Goal: Transaction & Acquisition: Purchase product/service

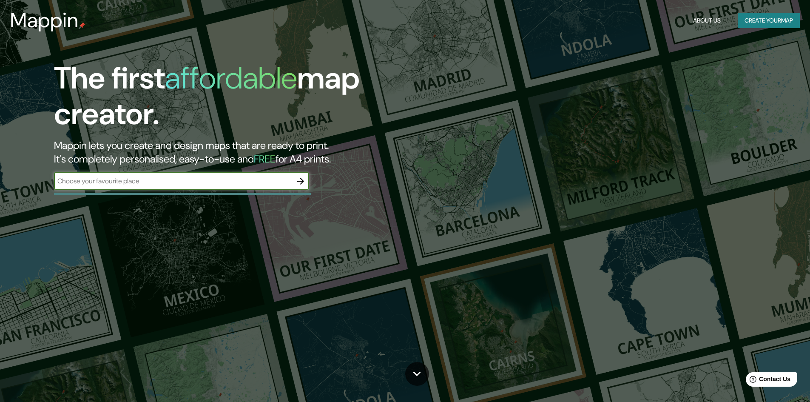
click at [158, 184] on input "text" at bounding box center [173, 181] width 238 height 10
drag, startPoint x: 133, startPoint y: 183, endPoint x: 0, endPoint y: 195, distance: 133.3
click at [0, 195] on div "The first affordable map creator. Mappin lets you create and design maps that a…" at bounding box center [405, 201] width 810 height 402
type input "CASA DE ESTUDIO [PERSON_NAME]"
click at [295, 179] on button "button" at bounding box center [300, 181] width 17 height 17
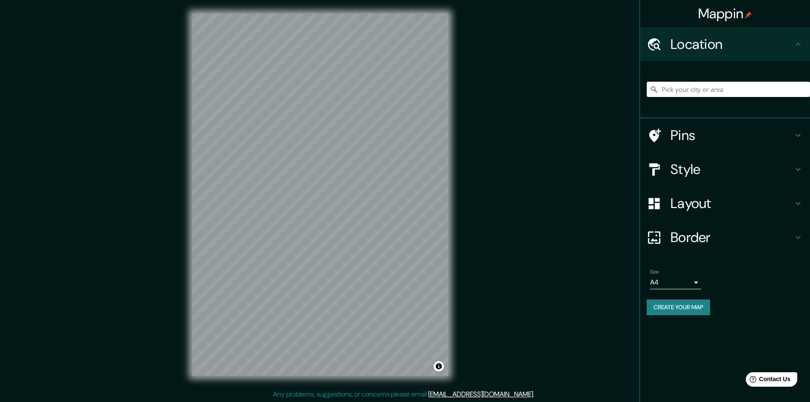
click at [750, 94] on input "Pick your city or area" at bounding box center [728, 89] width 163 height 15
type input "[GEOGRAPHIC_DATA], [PERSON_NAME] Versiggia, [GEOGRAPHIC_DATA], [GEOGRAPHIC_DATA]"
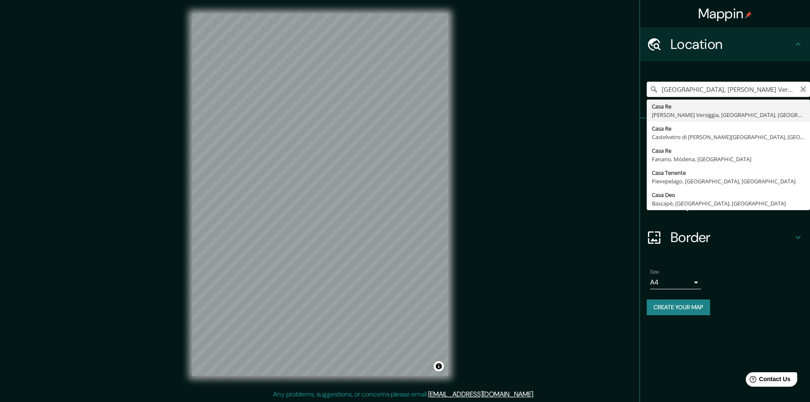
click at [805, 91] on icon "Clear" at bounding box center [803, 89] width 5 height 5
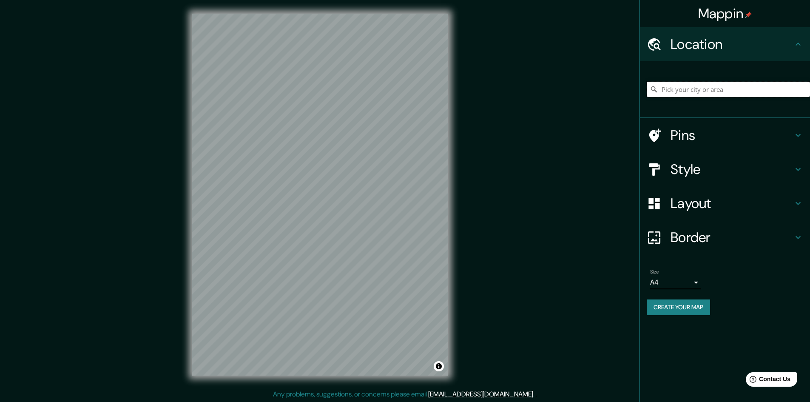
click at [779, 88] on input "Pick your city or area" at bounding box center [728, 89] width 163 height 15
paste input "Gral. [PERSON_NAME] 12, Ampliación [PERSON_NAME], Amp [PERSON_NAME], [PERSON_NA…"
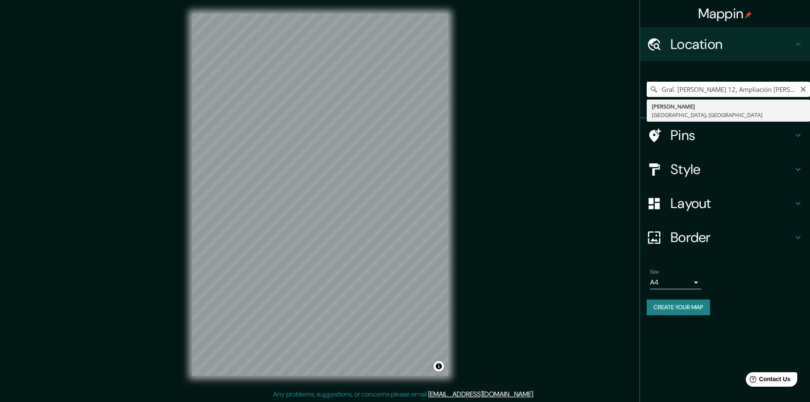
type input "[PERSON_NAME], [GEOGRAPHIC_DATA], [GEOGRAPHIC_DATA]"
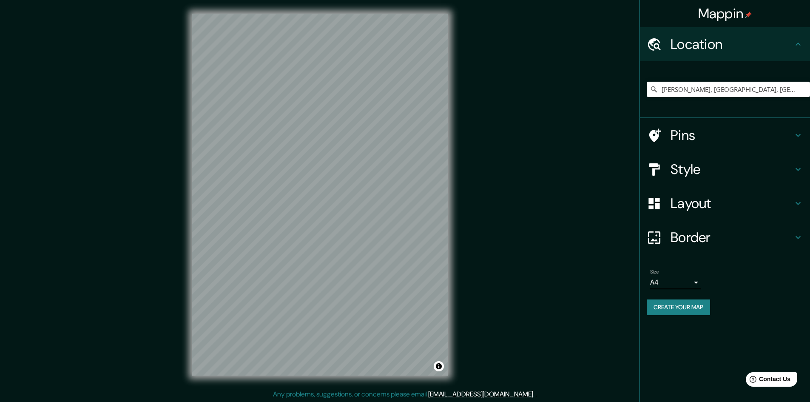
click at [689, 167] on h4 "Style" at bounding box center [732, 169] width 122 height 17
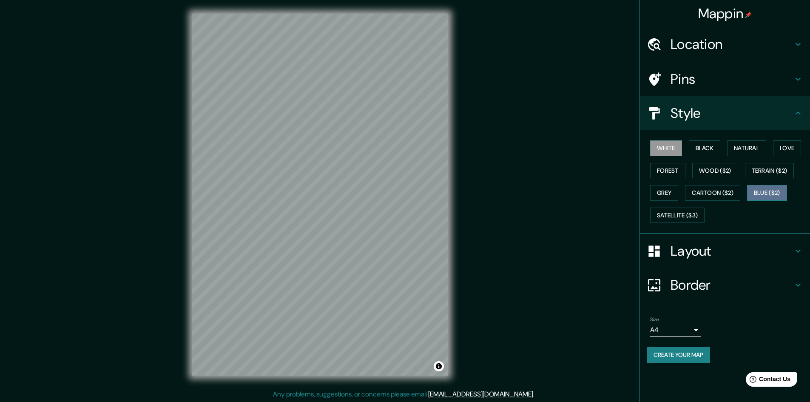
click at [771, 191] on button "Blue ($2)" at bounding box center [767, 193] width 40 height 16
click at [769, 186] on button "Blue ($2)" at bounding box center [767, 193] width 40 height 16
click at [754, 166] on button "Terrain ($2)" at bounding box center [769, 171] width 49 height 16
click at [783, 147] on button "Love" at bounding box center [787, 148] width 28 height 16
click at [673, 177] on button "Forest" at bounding box center [667, 171] width 35 height 16
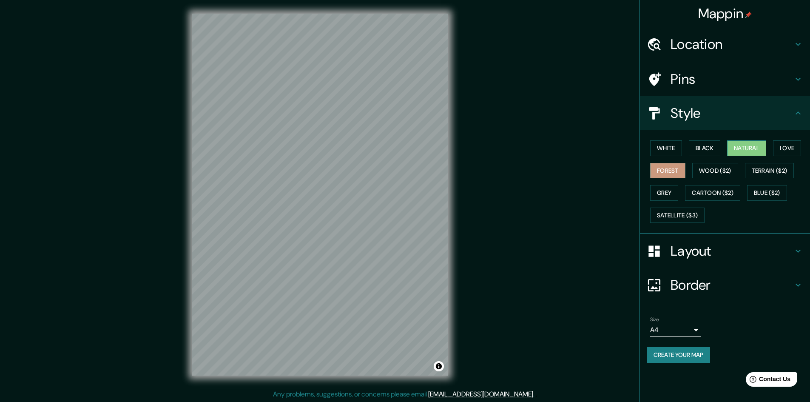
click at [742, 154] on button "Natural" at bounding box center [746, 148] width 39 height 16
click at [677, 190] on button "Grey" at bounding box center [664, 193] width 28 height 16
click at [780, 150] on button "Love" at bounding box center [787, 148] width 28 height 16
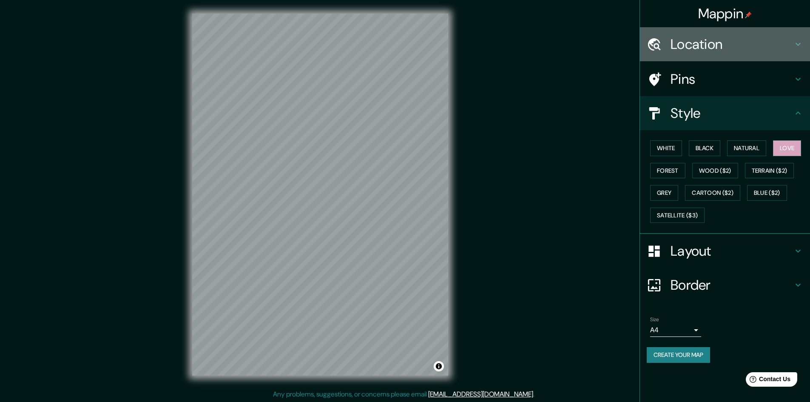
click at [724, 43] on h4 "Location" at bounding box center [732, 44] width 122 height 17
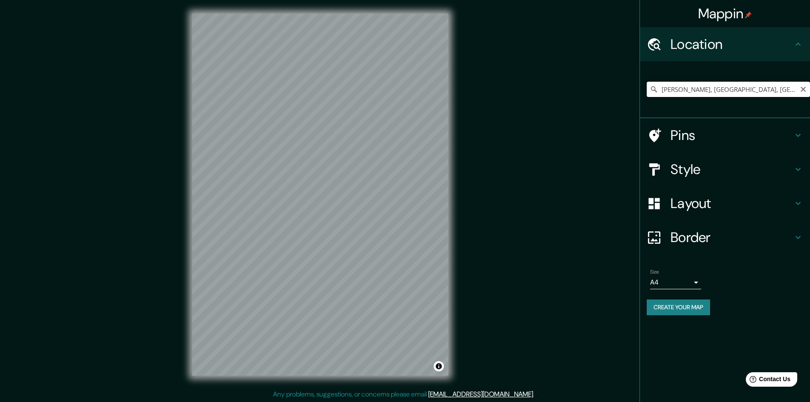
click at [775, 86] on input "[PERSON_NAME], [GEOGRAPHIC_DATA], [GEOGRAPHIC_DATA]" at bounding box center [728, 89] width 163 height 15
click at [782, 91] on input "[PERSON_NAME], [GEOGRAPHIC_DATA], [GEOGRAPHIC_DATA]" at bounding box center [728, 89] width 163 height 15
click at [800, 88] on input "[PERSON_NAME], [GEOGRAPHIC_DATA], [GEOGRAPHIC_DATA]" at bounding box center [728, 89] width 163 height 15
click at [803, 88] on icon "Clear" at bounding box center [803, 89] width 7 height 7
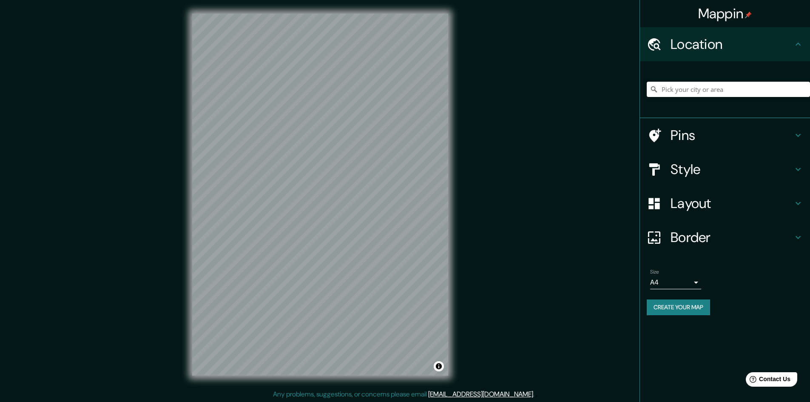
paste input "Av Constituyentes"
type input "[STREET_ADDRESS]"
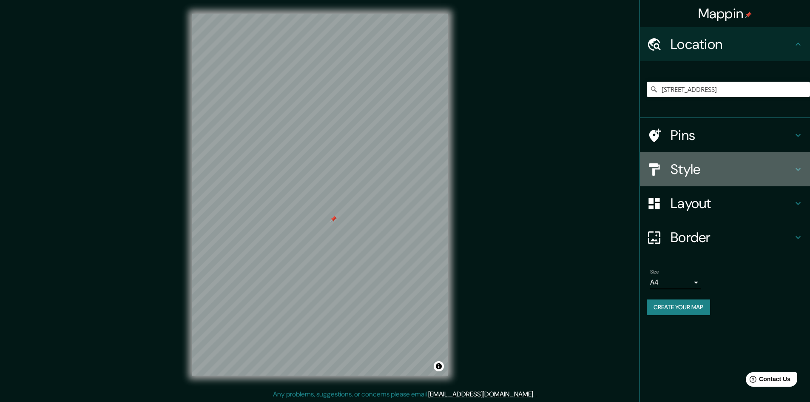
click at [704, 179] on div "Style" at bounding box center [725, 169] width 170 height 34
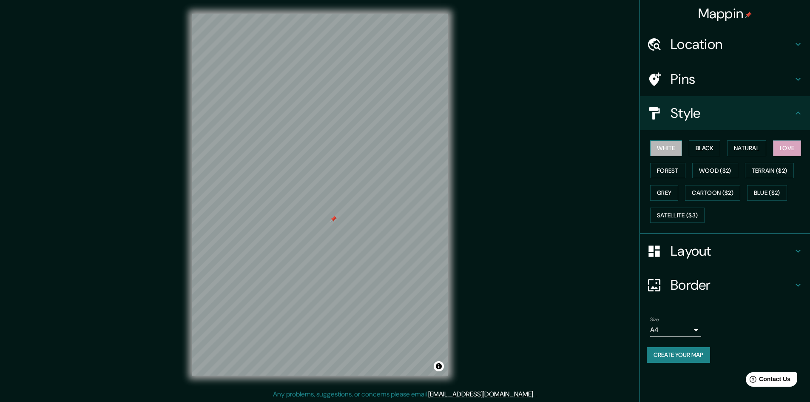
click at [674, 152] on button "White" at bounding box center [666, 148] width 32 height 16
click at [696, 150] on button "Black" at bounding box center [705, 148] width 32 height 16
click at [672, 198] on button "Grey" at bounding box center [664, 193] width 28 height 16
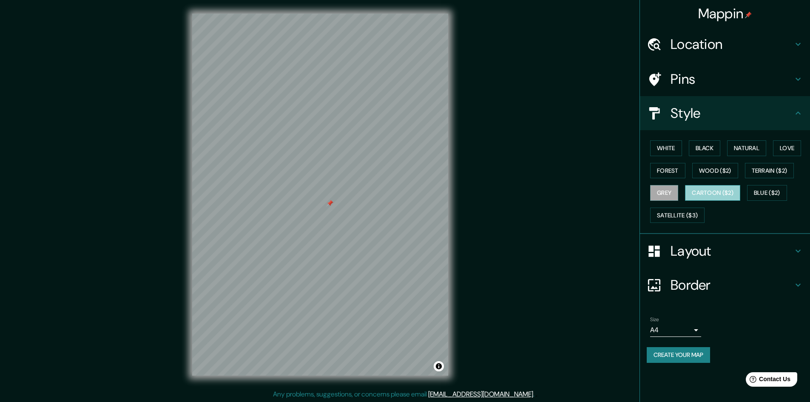
click at [693, 197] on button "Cartoon ($2)" at bounding box center [712, 193] width 55 height 16
click at [756, 189] on button "Blue ($2)" at bounding box center [767, 193] width 40 height 16
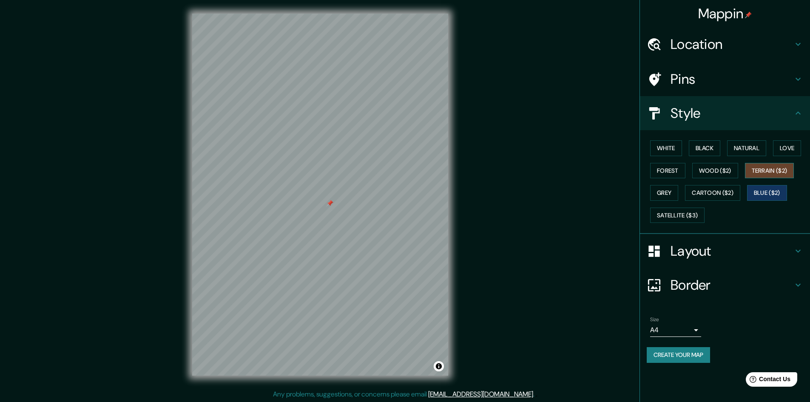
click at [764, 167] on button "Terrain ($2)" at bounding box center [769, 171] width 49 height 16
click at [698, 217] on button "Satellite ($3)" at bounding box center [677, 216] width 54 height 16
click at [703, 158] on div "White Black Natural Love Forest Wood ($2) Terrain ($2) Grey Cartoon ($2) Blue (…" at bounding box center [728, 181] width 163 height 89
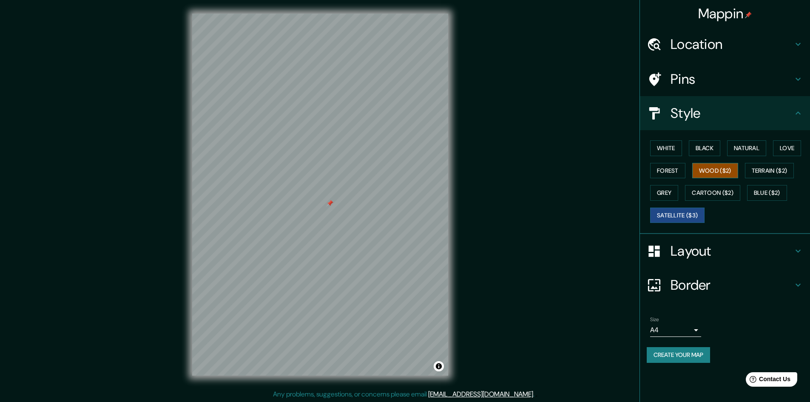
click at [705, 172] on button "Wood ($2)" at bounding box center [715, 171] width 46 height 16
click at [762, 174] on button "Terrain ($2)" at bounding box center [769, 171] width 49 height 16
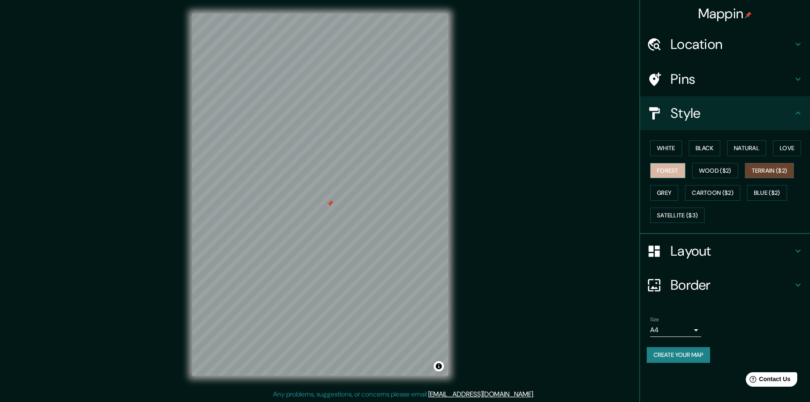
click at [672, 170] on button "Forest" at bounding box center [667, 171] width 35 height 16
click at [790, 150] on button "Love" at bounding box center [787, 148] width 28 height 16
click at [756, 147] on button "Natural" at bounding box center [746, 148] width 39 height 16
click at [719, 149] on button "Black" at bounding box center [705, 148] width 32 height 16
click at [731, 149] on button "Natural" at bounding box center [746, 148] width 39 height 16
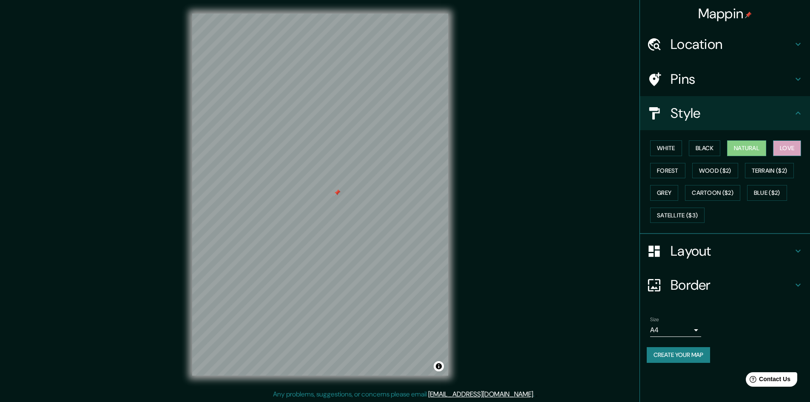
click at [780, 150] on button "Love" at bounding box center [787, 148] width 28 height 16
